Goal: Task Accomplishment & Management: Manage account settings

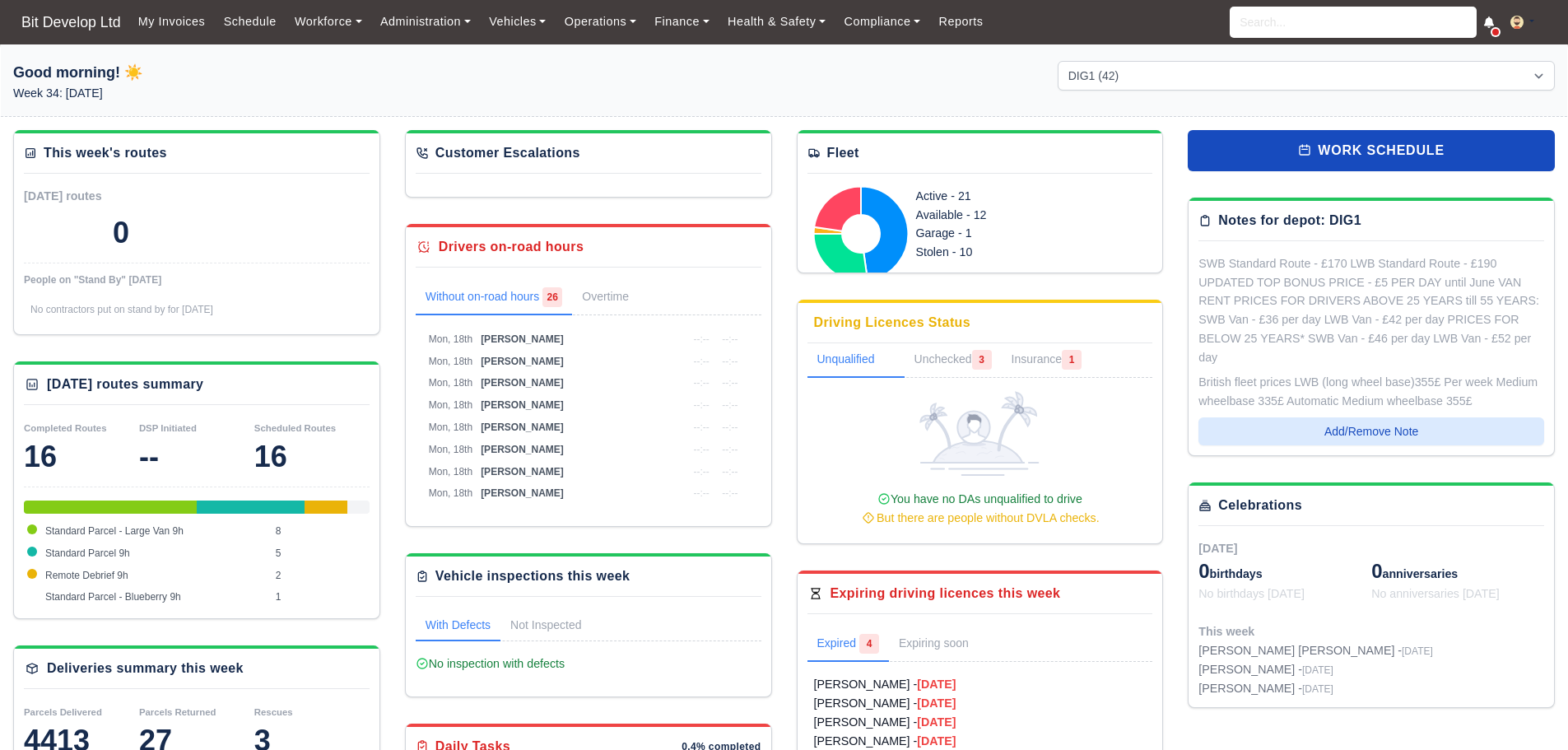
select select "2"
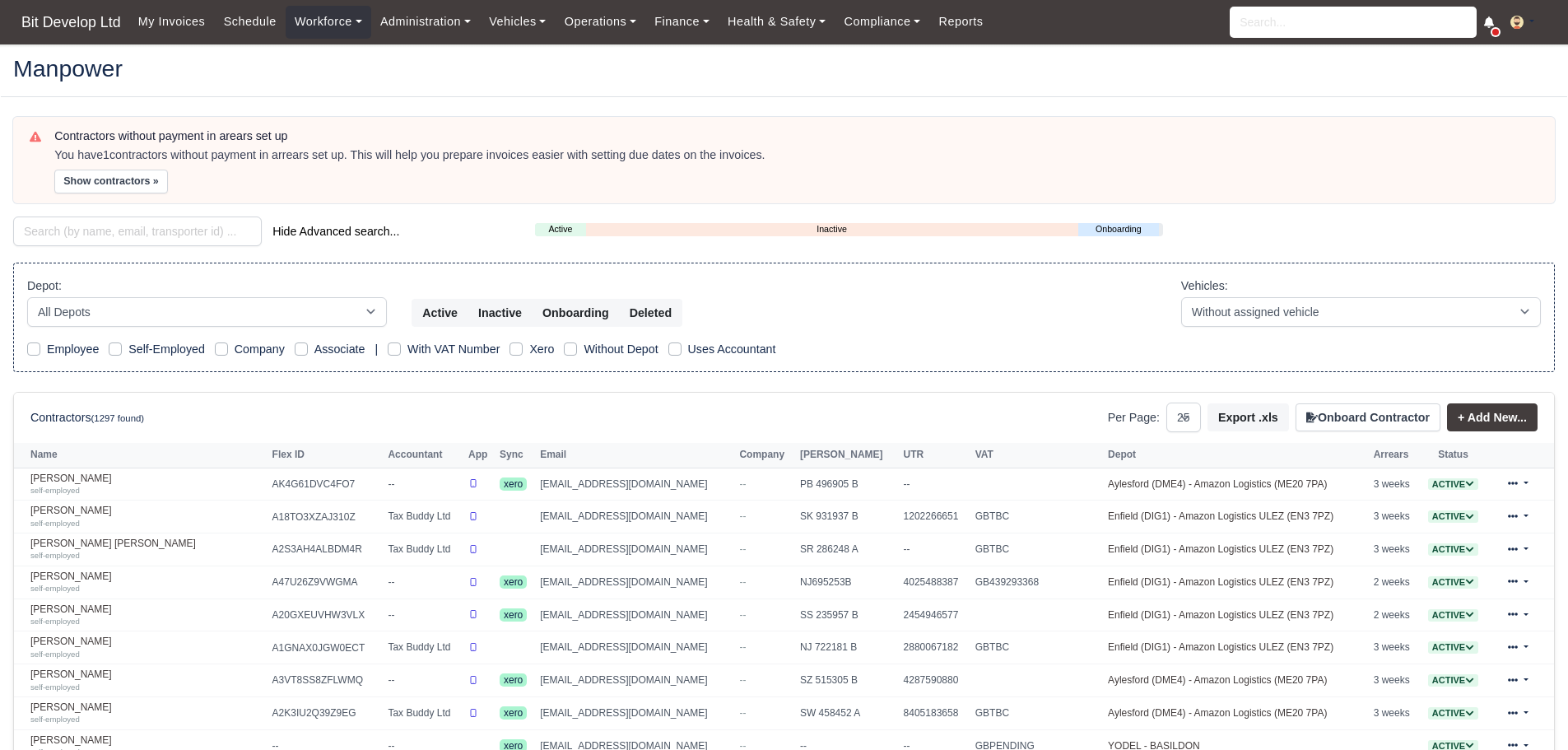
select select "25"
click at [101, 237] on input "search" at bounding box center [138, 231] width 249 height 29
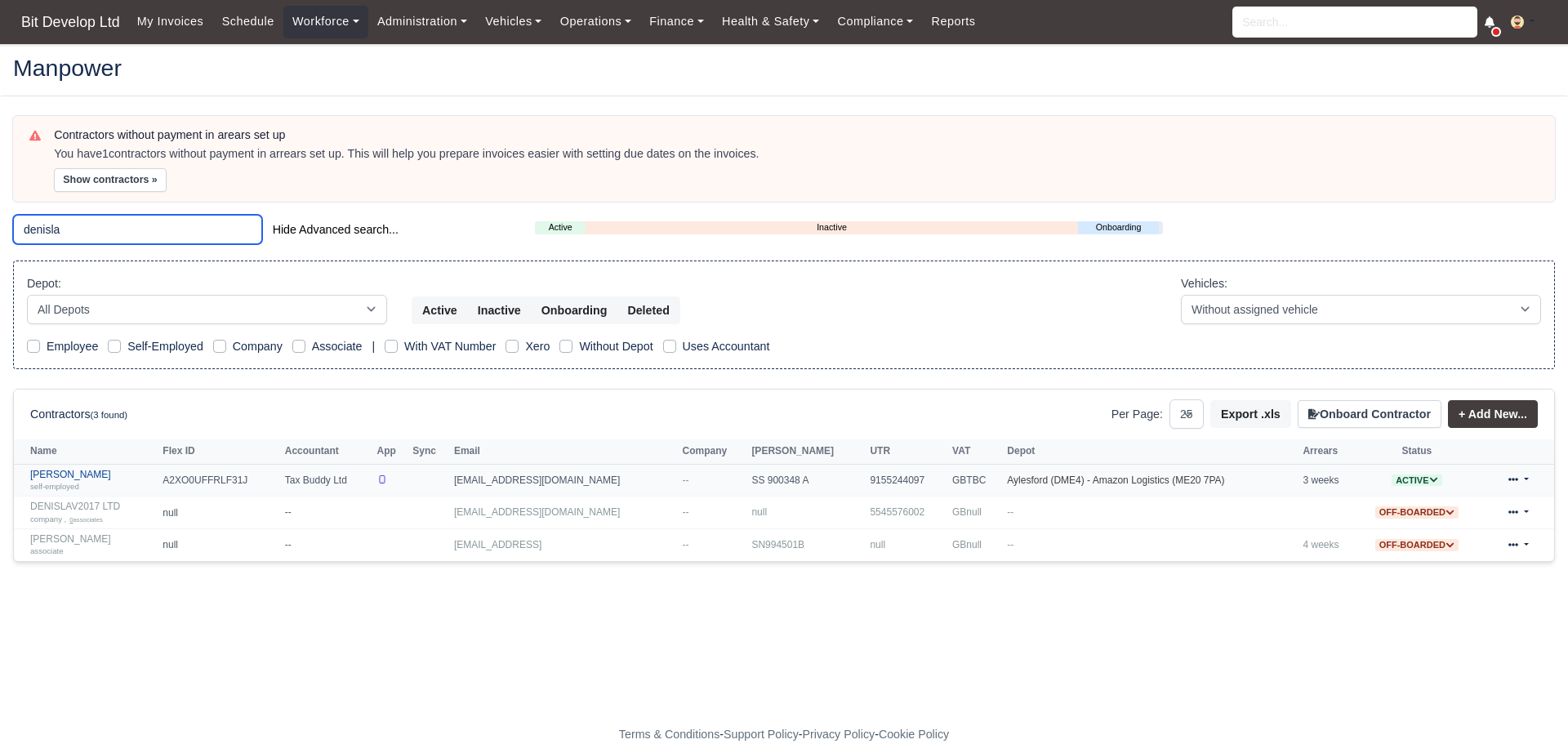
type input "denisla"
click at [121, 476] on link "Denislav Naskov Georgiev self-employed" at bounding box center [92, 480] width 124 height 24
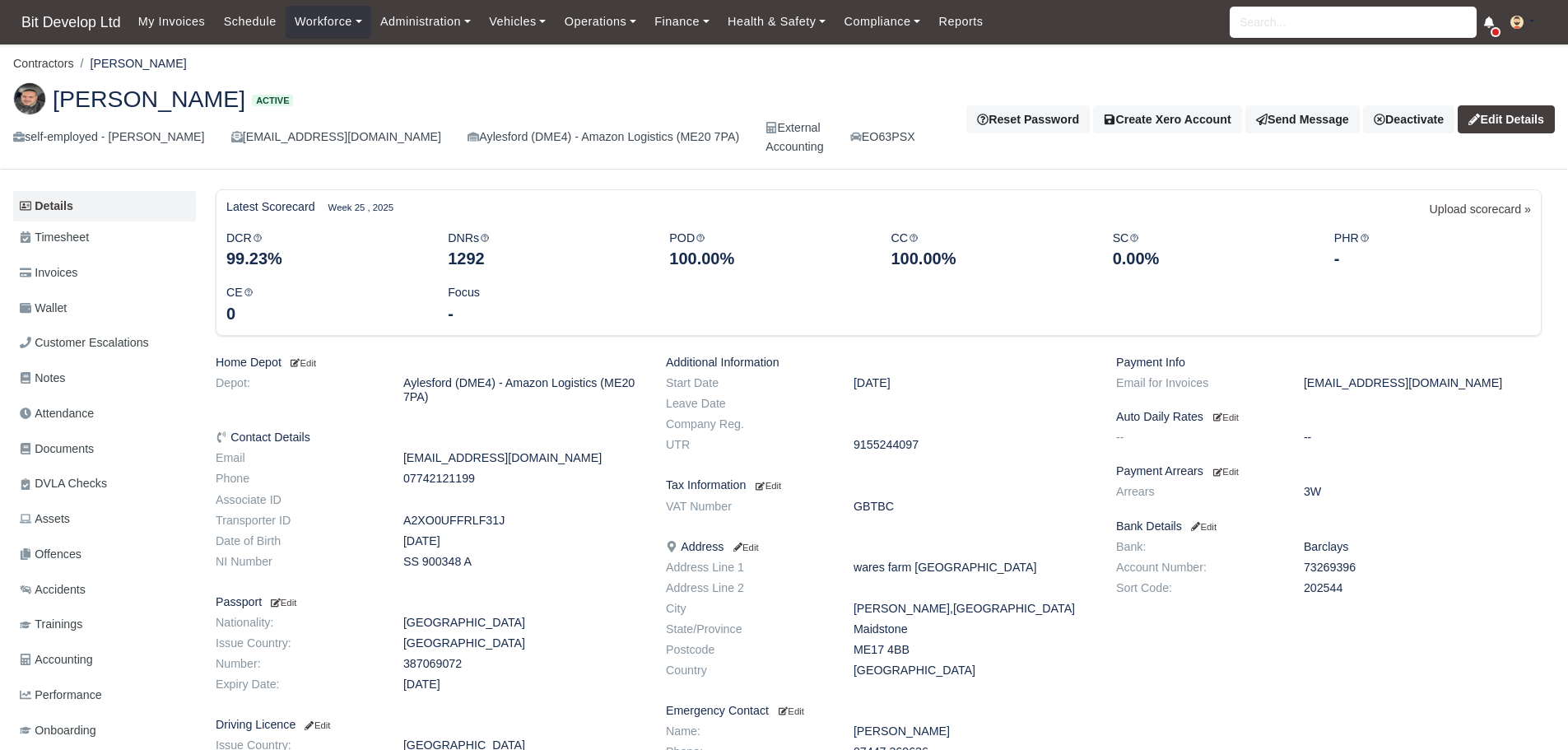
scroll to position [83, 0]
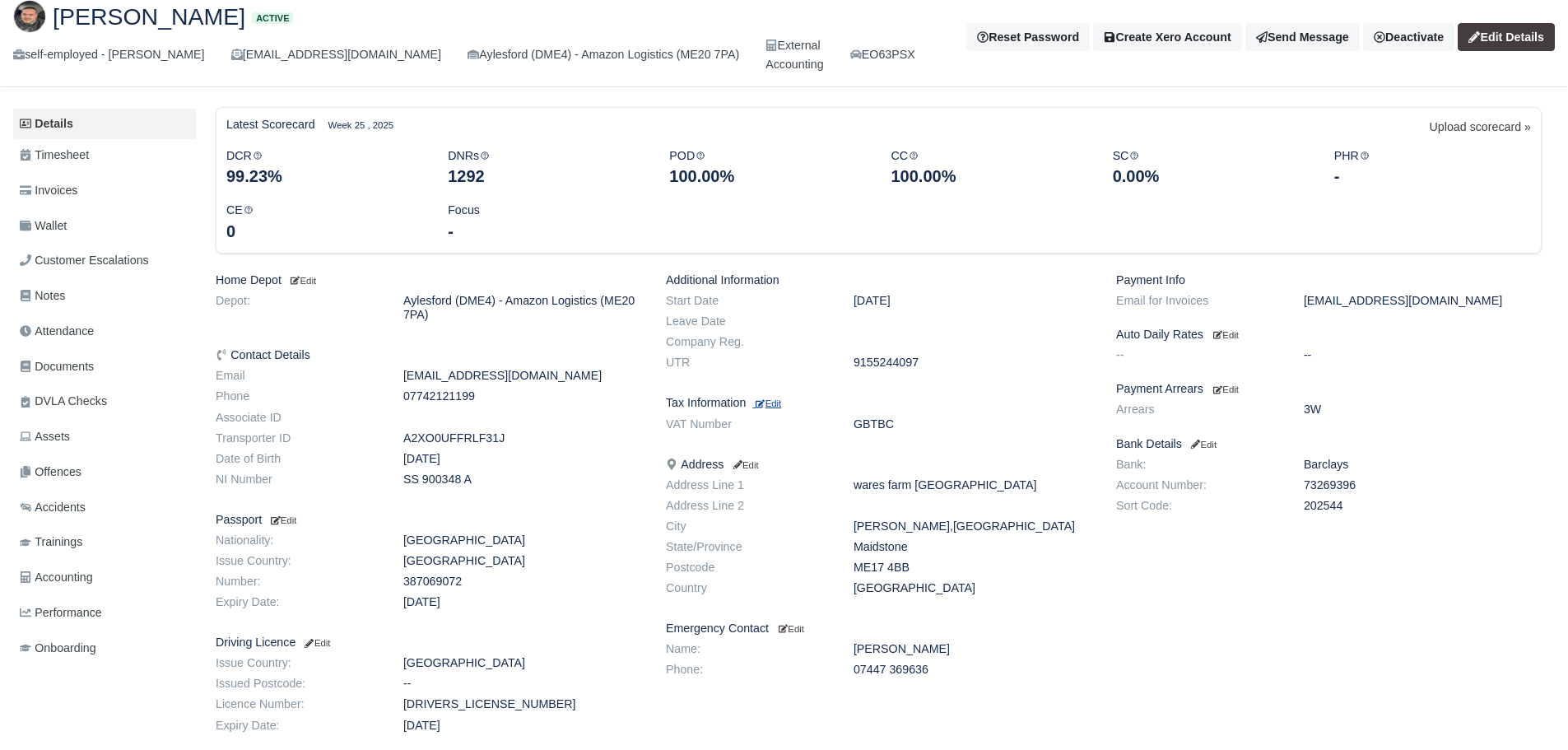
click at [777, 403] on small "Edit" at bounding box center [768, 403] width 26 height 10
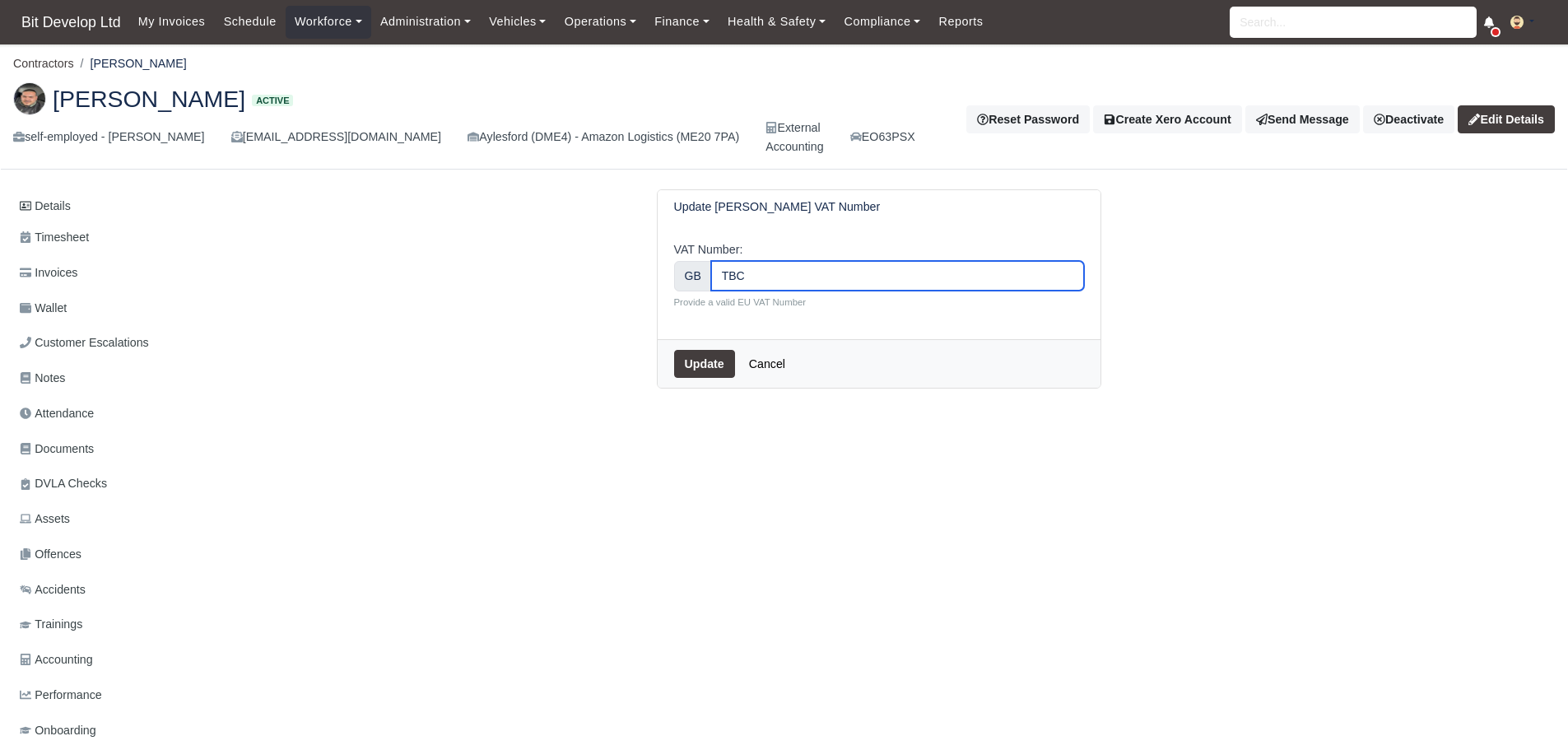
drag, startPoint x: 752, startPoint y: 275, endPoint x: 683, endPoint y: 256, distance: 71.6
click at [678, 254] on div "VAT Number: GB TBC Provide a valid EU VAT Number" at bounding box center [878, 275] width 410 height 68
paste input "497253256"
type input "497253256"
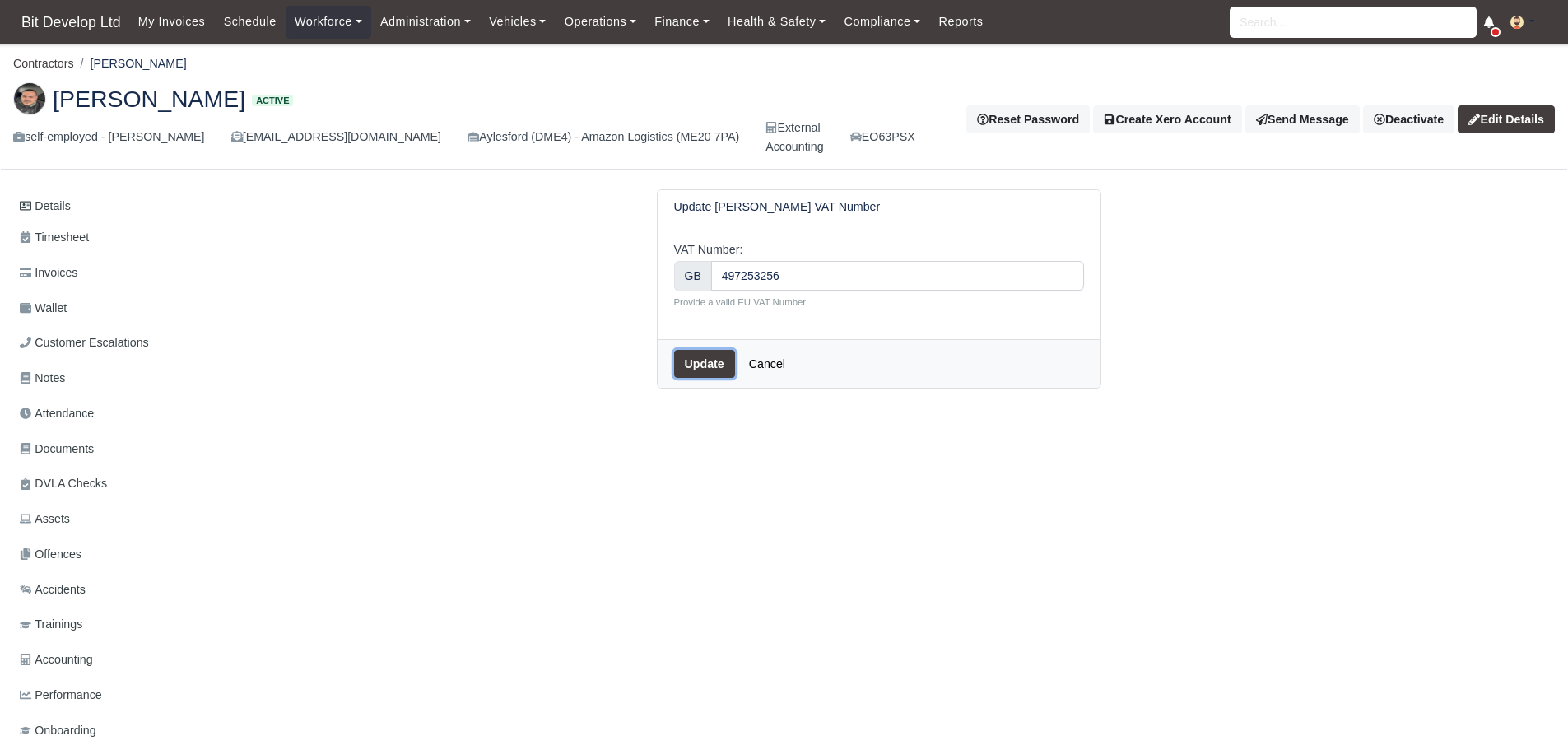
click at [704, 357] on button "Update" at bounding box center [704, 363] width 61 height 28
